Goal: Information Seeking & Learning: Check status

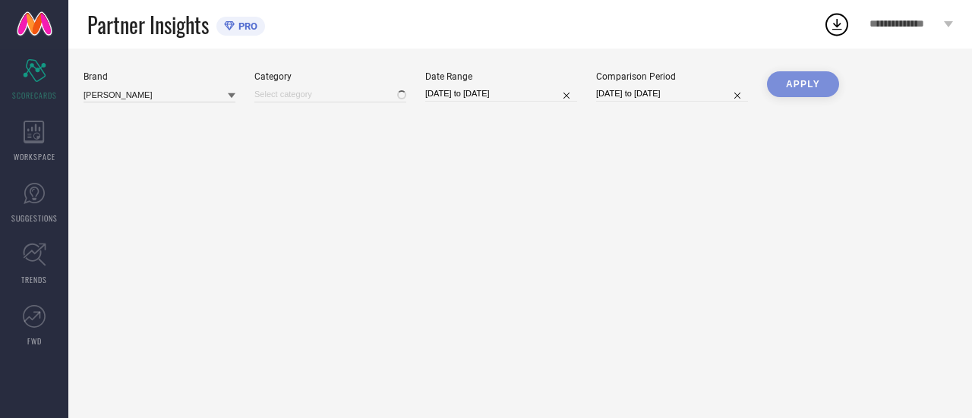
type input "All"
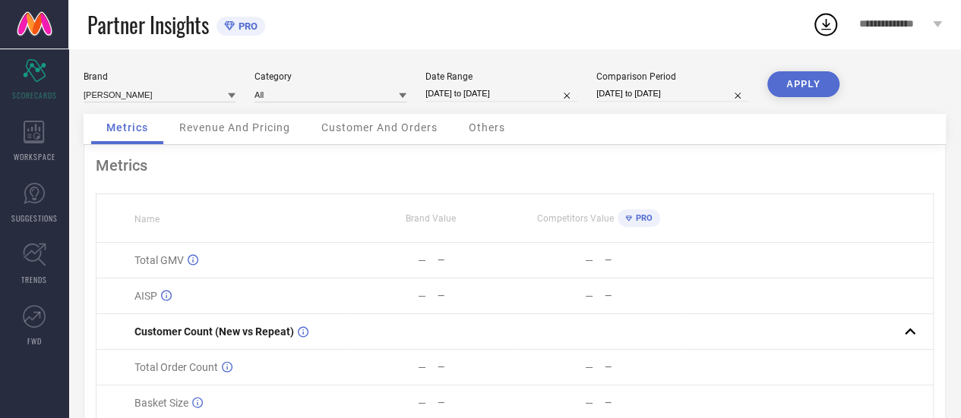
click at [231, 96] on icon at bounding box center [232, 95] width 8 height 5
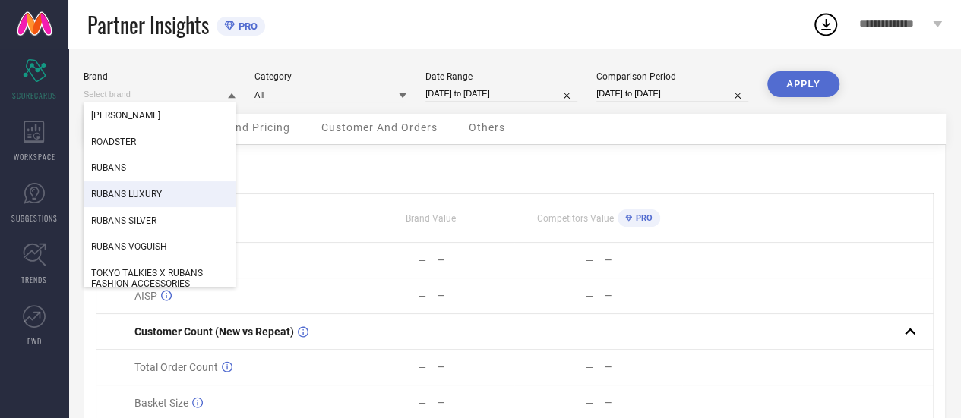
click at [364, 75] on div "Category" at bounding box center [330, 76] width 152 height 11
click at [203, 91] on input at bounding box center [160, 95] width 152 height 16
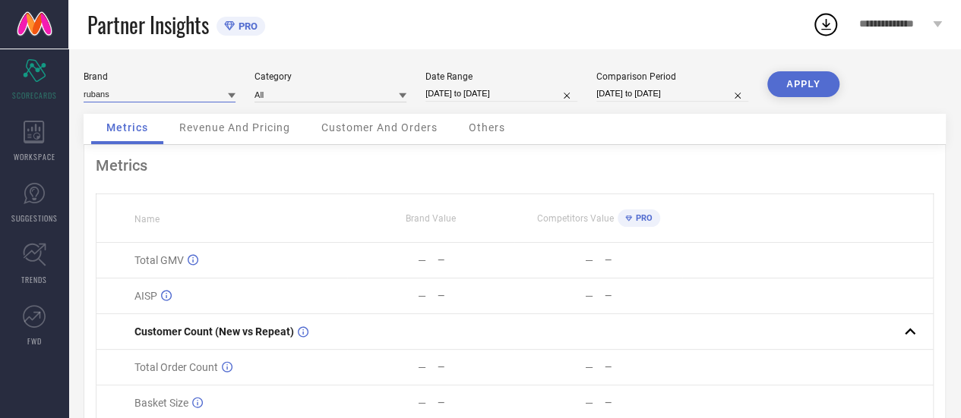
type input "rubans"
click at [231, 96] on icon at bounding box center [232, 95] width 8 height 5
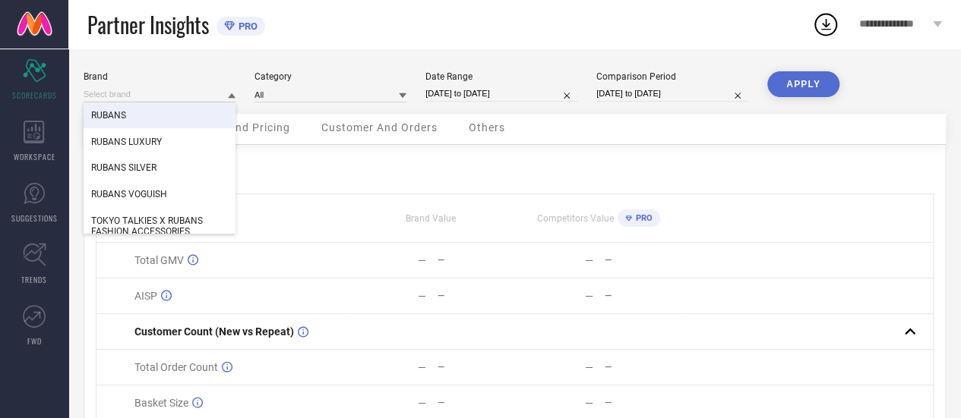
click at [169, 125] on div "RUBANS" at bounding box center [160, 116] width 152 height 26
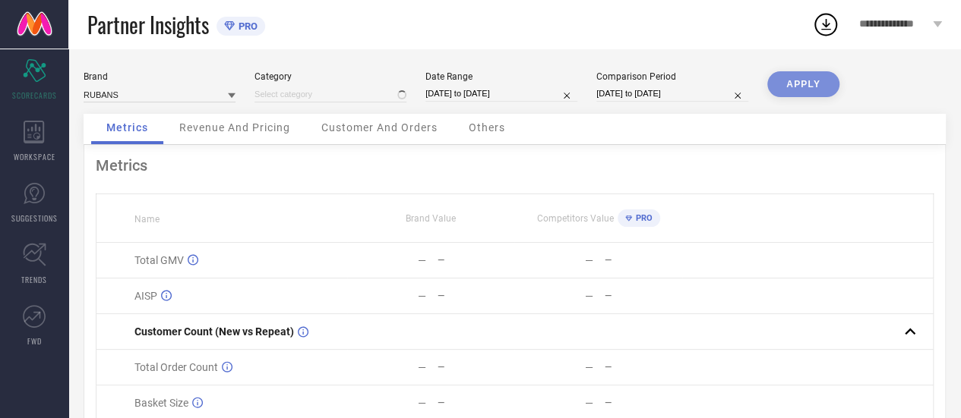
type input "All"
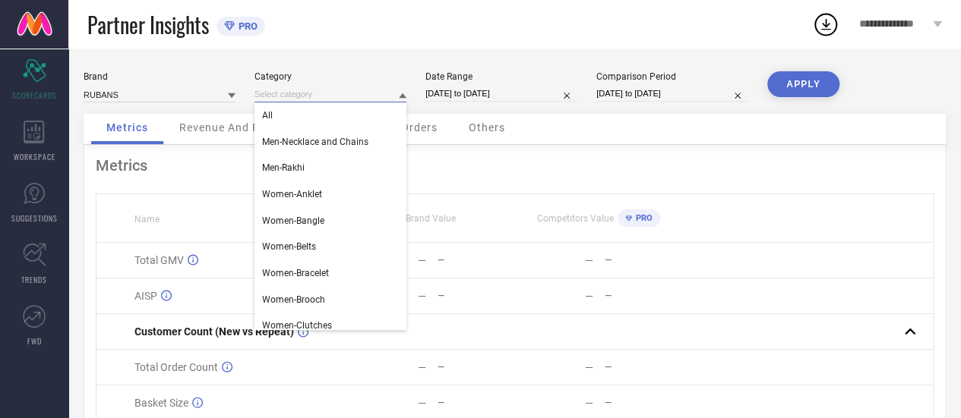
click at [321, 93] on input at bounding box center [330, 95] width 152 height 16
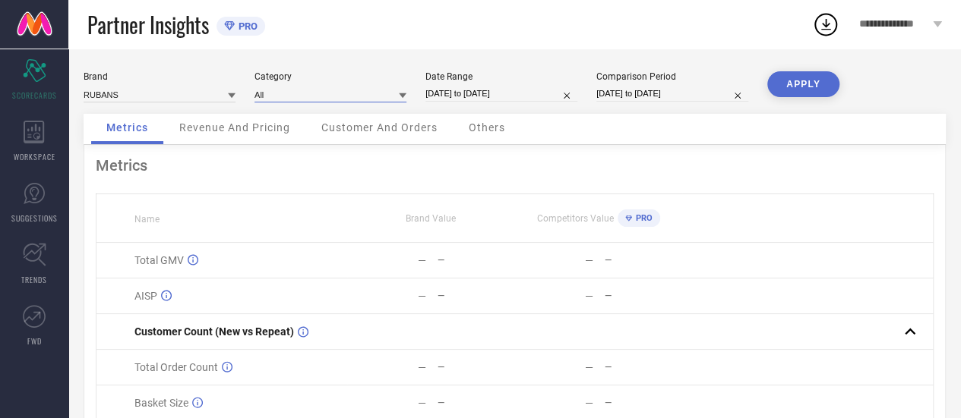
select select "7"
select select "2025"
select select "8"
select select "2025"
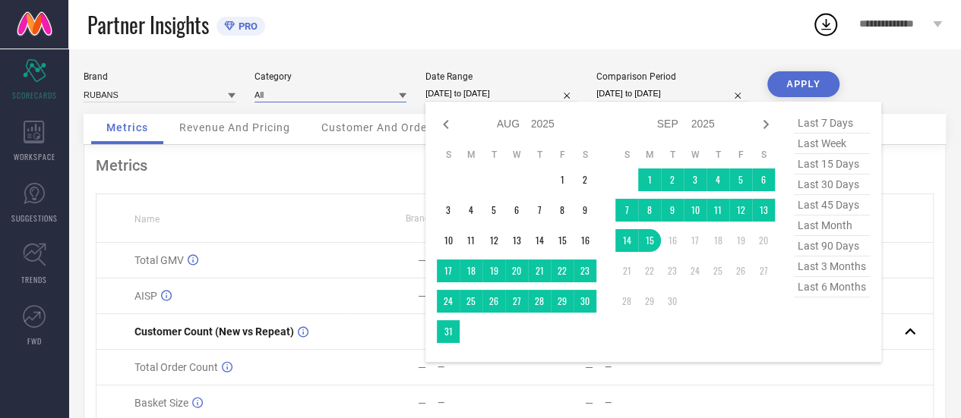
click at [494, 96] on input "[DATE] to [DATE]" at bounding box center [501, 94] width 152 height 16
click at [518, 125] on select "Jan Feb Mar Apr May Jun [DATE] Aug Sep Oct Nov Dec" at bounding box center [514, 124] width 34 height 22
click at [826, 286] on span "last 6 months" at bounding box center [831, 287] width 76 height 21
type input "[DATE] to [DATE]"
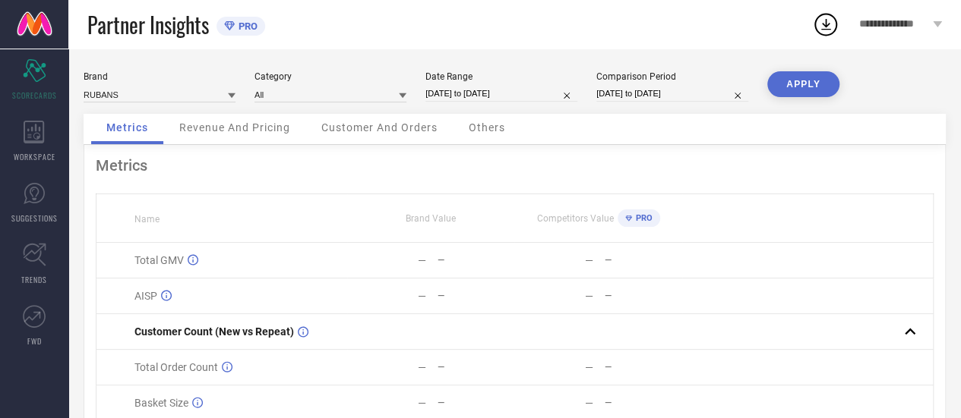
click at [822, 81] on button "APPLY" at bounding box center [803, 84] width 72 height 26
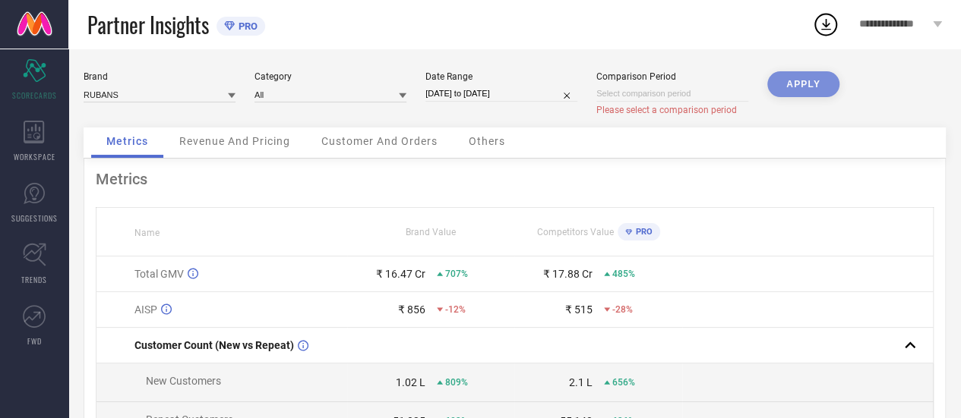
select select "8"
select select "2025"
select select "9"
select select "2025"
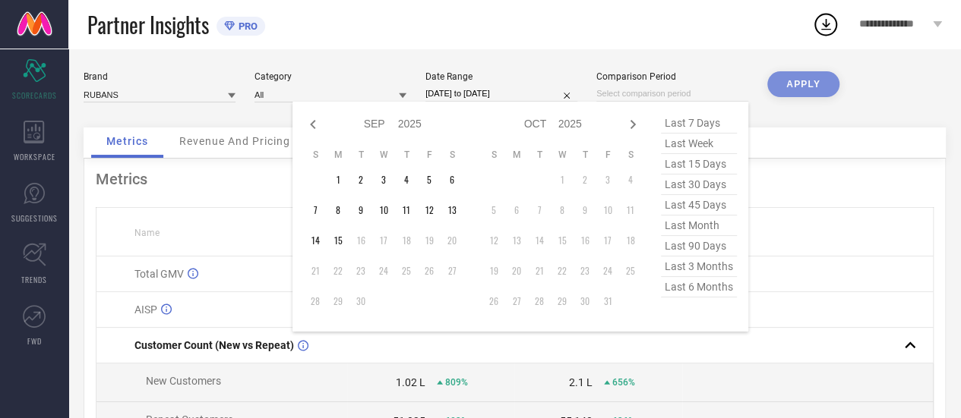
click at [684, 91] on input at bounding box center [672, 94] width 152 height 16
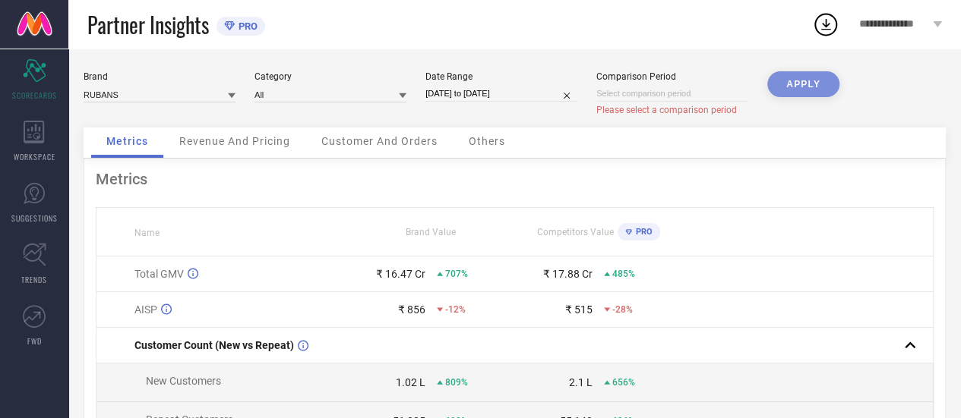
click at [693, 72] on div "Comparison Period" at bounding box center [672, 76] width 152 height 11
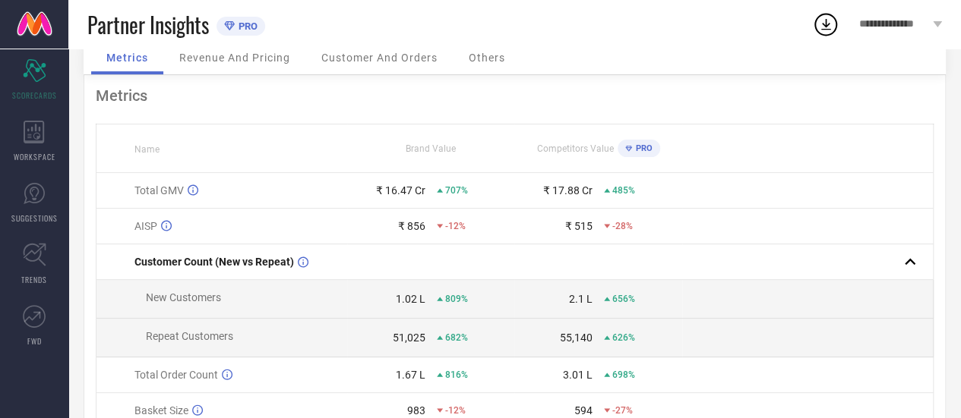
scroll to position [73, 0]
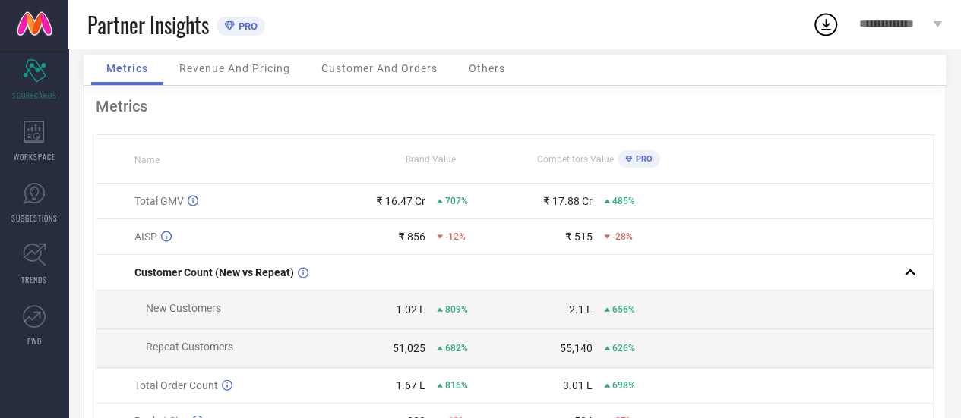
click at [274, 71] on span "Revenue And Pricing" at bounding box center [234, 68] width 111 height 12
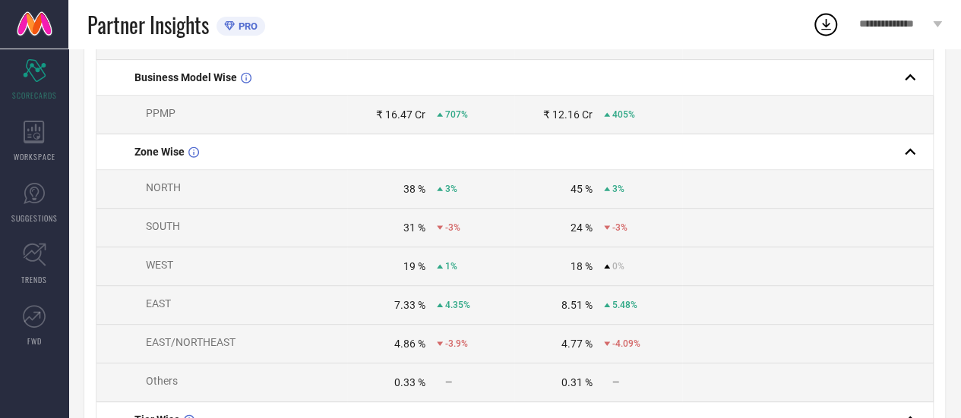
scroll to position [347, 0]
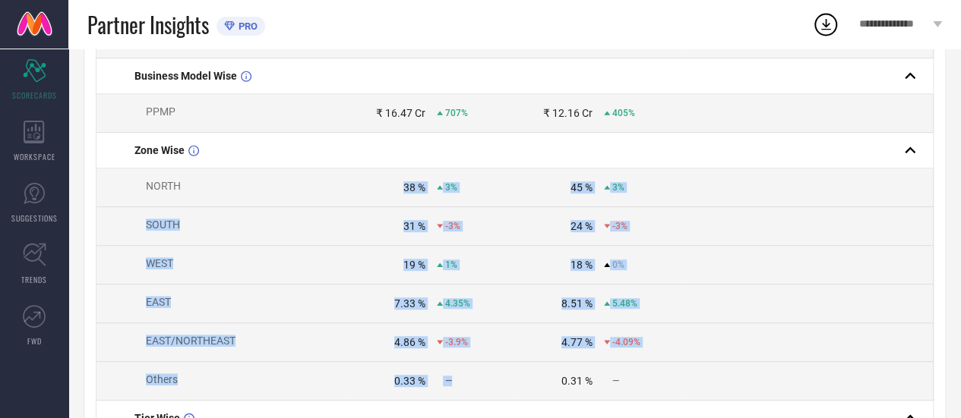
drag, startPoint x: 389, startPoint y: 186, endPoint x: 475, endPoint y: 371, distance: 204.5
click at [475, 371] on tbody "Total GMV ₹ 16.47 Cr 707% ₹ 17.88 Cr 485% BU WISE Jewellery ₹ 16.23 Cr 713% ₹ 1…" at bounding box center [514, 364] width 837 height 908
click at [493, 277] on td "19 % 1%" at bounding box center [430, 265] width 167 height 39
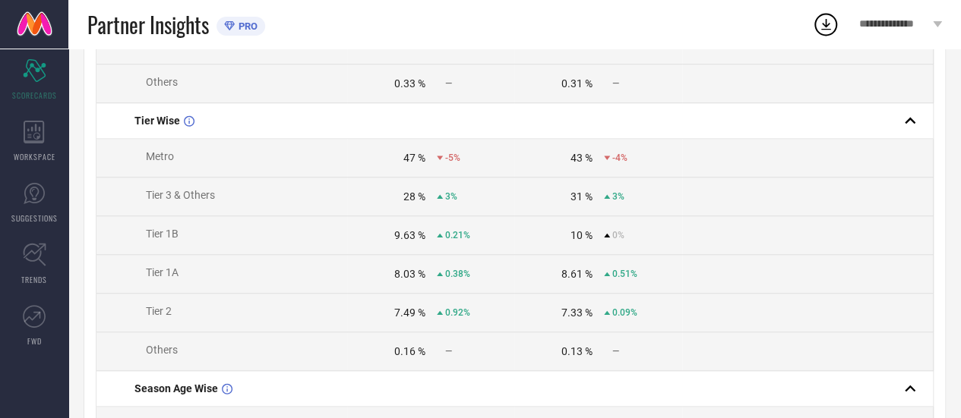
scroll to position [643, 0]
drag, startPoint x: 146, startPoint y: 208, endPoint x: 346, endPoint y: 215, distance: 200.6
click at [346, 215] on tr "Tier 3 & Others 28 % 3% 31 % 3%" at bounding box center [514, 198] width 837 height 39
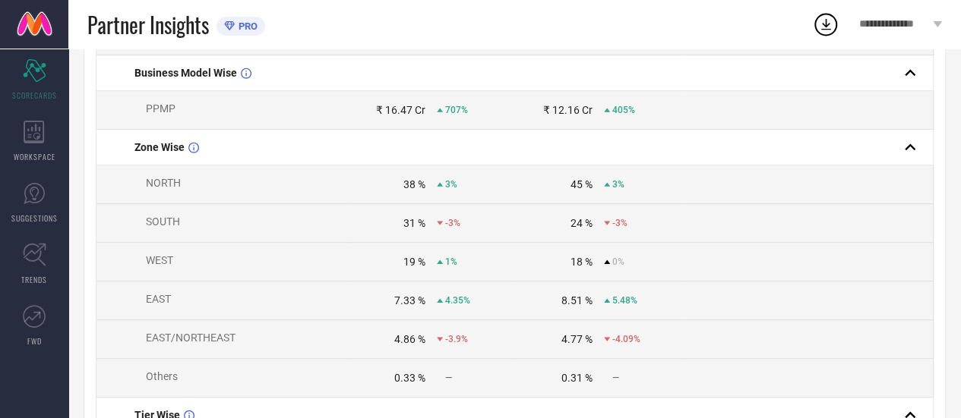
scroll to position [351, 0]
click at [413, 330] on td "4.86 % -3.9%" at bounding box center [430, 339] width 167 height 39
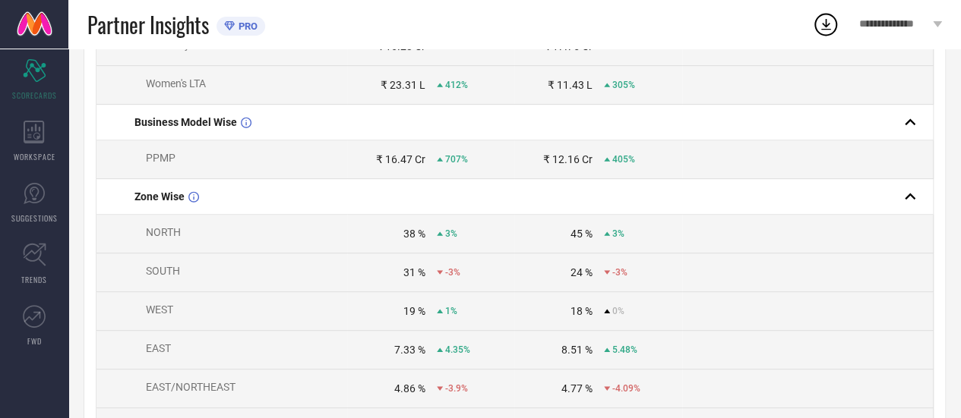
scroll to position [304, 0]
